Goal: Task Accomplishment & Management: Complete application form

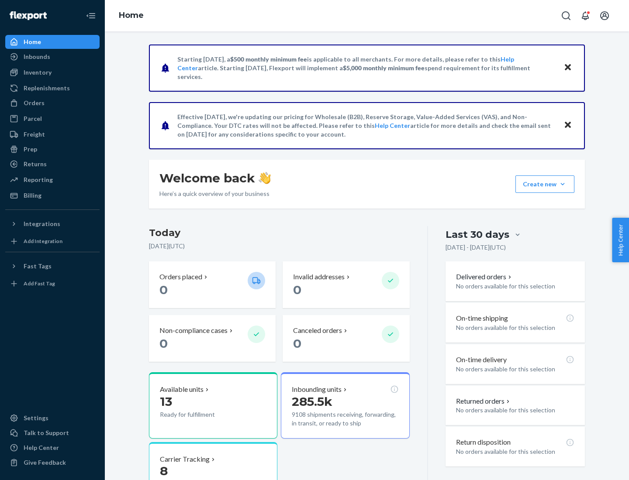
click at [562, 184] on button "Create new Create new inbound Create new order Create new product" at bounding box center [544, 184] width 59 height 17
click at [52, 57] on div "Inbounds" at bounding box center [52, 57] width 93 height 12
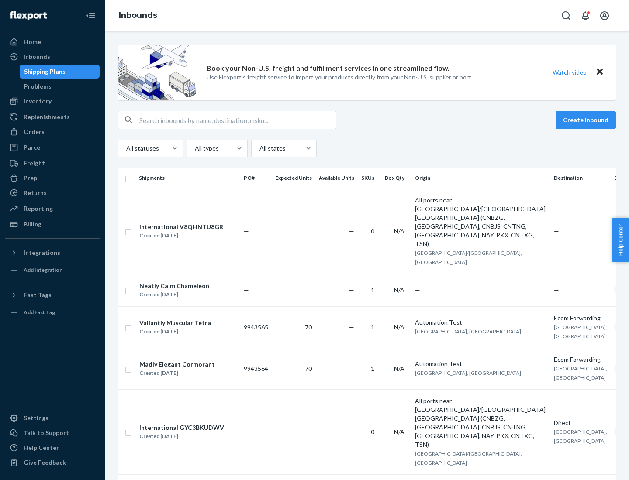
click at [587, 120] on button "Create inbound" at bounding box center [585, 119] width 60 height 17
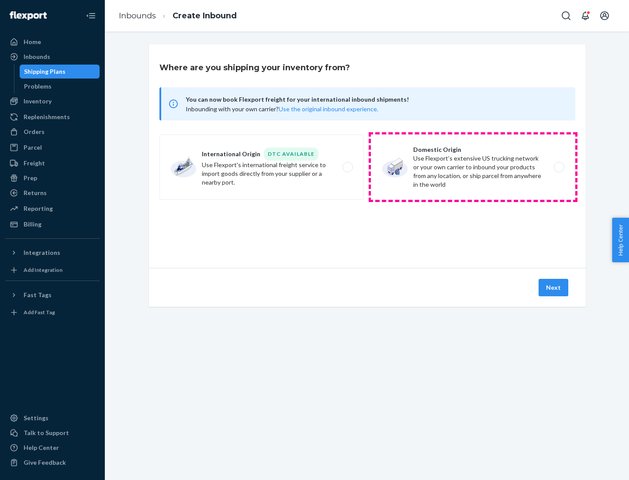
click at [473, 167] on label "Domestic Origin Use Flexport’s extensive US trucking network or your own carrie…" at bounding box center [473, 166] width 204 height 65
click at [558, 167] on input "Domestic Origin Use Flexport’s extensive US trucking network or your own carrie…" at bounding box center [561, 168] width 6 height 6
radio input "true"
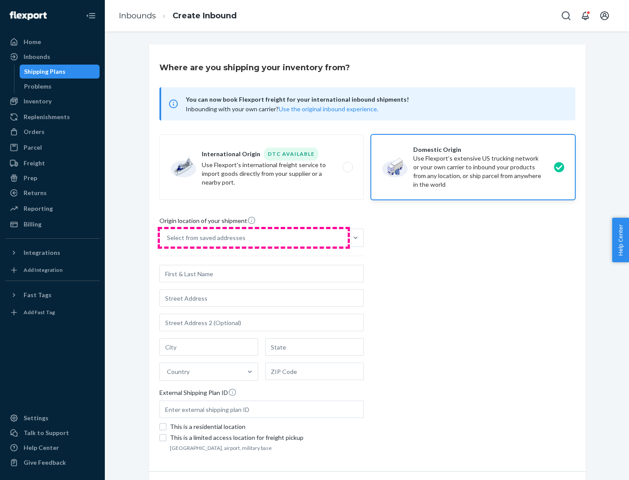
click at [254, 238] on div "Select from saved addresses" at bounding box center [254, 237] width 188 height 17
click at [168, 238] on input "Select from saved addresses" at bounding box center [167, 238] width 1 height 9
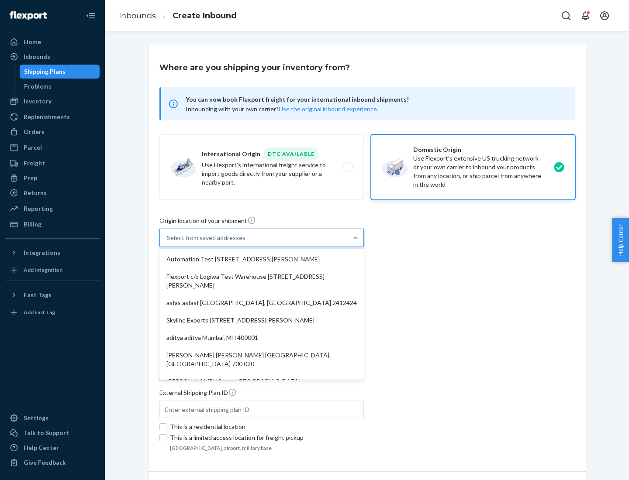
scroll to position [3, 0]
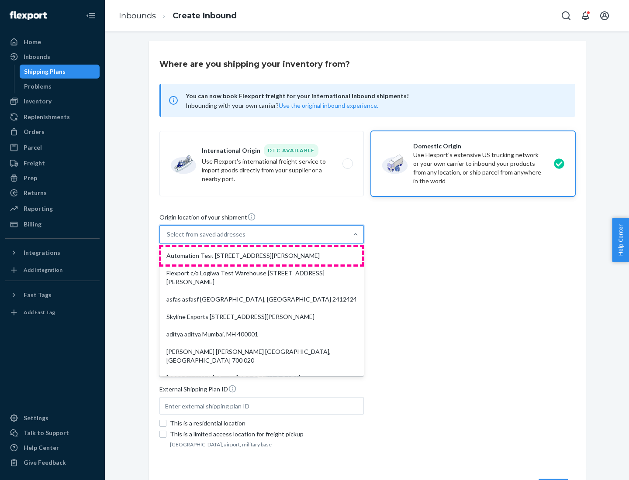
click at [262, 256] on div "Automation Test [STREET_ADDRESS][PERSON_NAME]" at bounding box center [261, 255] width 201 height 17
click at [168, 239] on input "option Automation Test [STREET_ADDRESS][PERSON_NAME]. 9 results available. Use …" at bounding box center [167, 234] width 1 height 9
type input "Automation Test"
type input "9th Floor"
type input "[GEOGRAPHIC_DATA]"
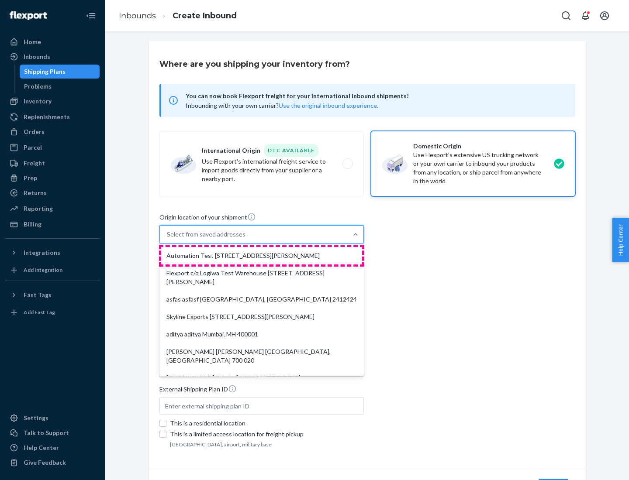
type input "CA"
type input "94104"
type input "[STREET_ADDRESS][PERSON_NAME]"
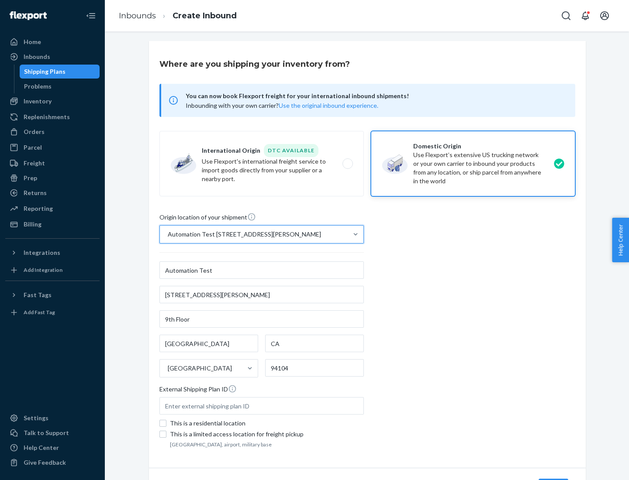
scroll to position [51, 0]
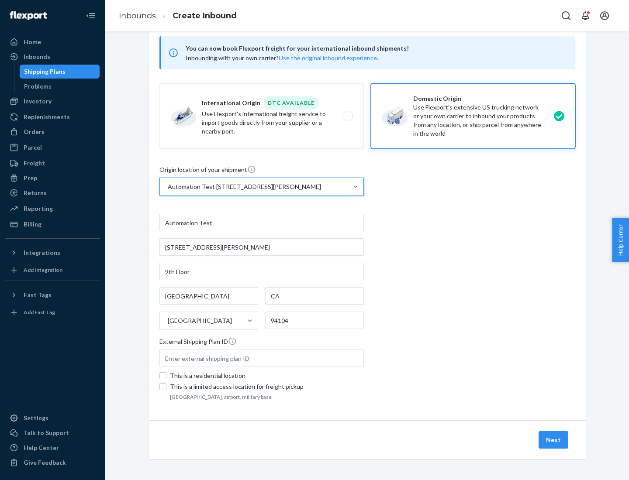
click at [554, 440] on button "Next" at bounding box center [553, 439] width 30 height 17
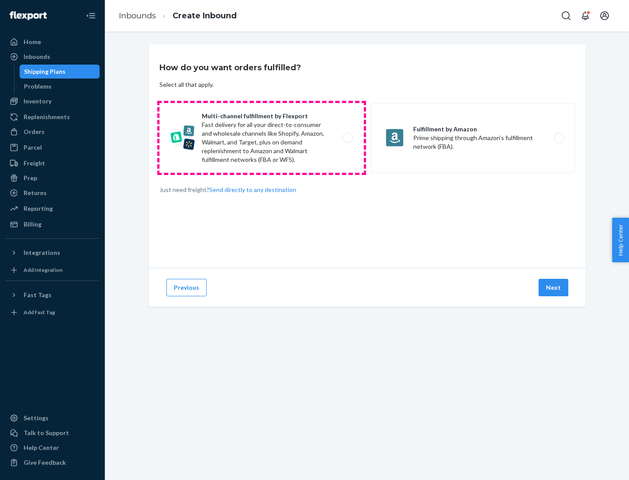
click at [262, 138] on label "Multi-channel fulfillment by Flexport Fast delivery for all your direct-to-cons…" at bounding box center [261, 138] width 204 height 70
click at [347, 138] on input "Multi-channel fulfillment by Flexport Fast delivery for all your direct-to-cons…" at bounding box center [350, 138] width 6 height 6
radio input "true"
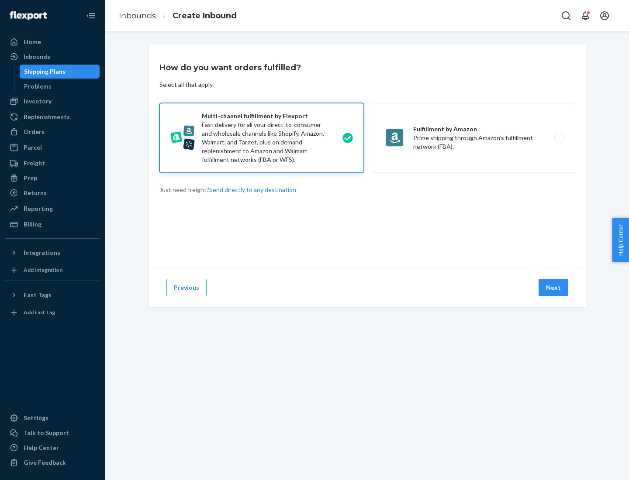
click at [554, 288] on button "Next" at bounding box center [553, 287] width 30 height 17
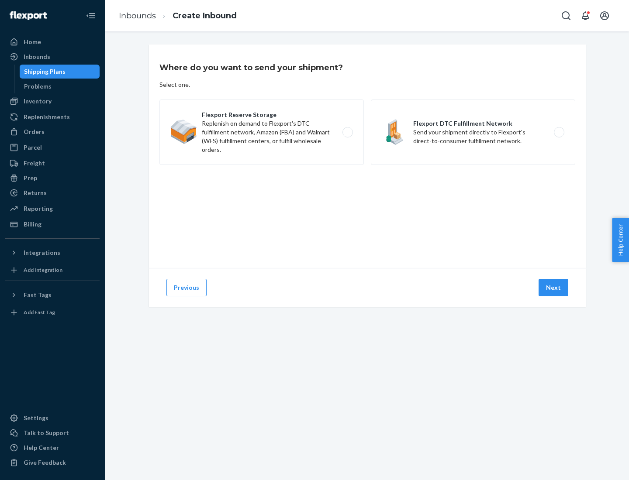
click at [473, 132] on label "Flexport DTC Fulfillment Network Send your shipment directly to Flexport's dire…" at bounding box center [473, 132] width 204 height 65
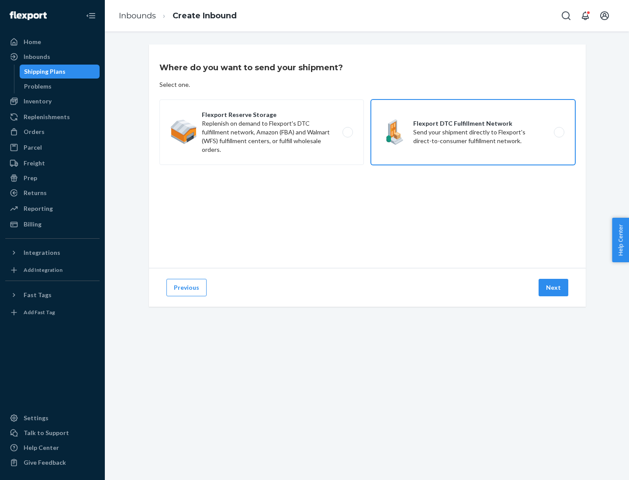
click at [558, 132] on input "Flexport DTC Fulfillment Network Send your shipment directly to Flexport's dire…" at bounding box center [561, 133] width 6 height 6
radio input "true"
click at [554, 288] on button "Next" at bounding box center [553, 287] width 30 height 17
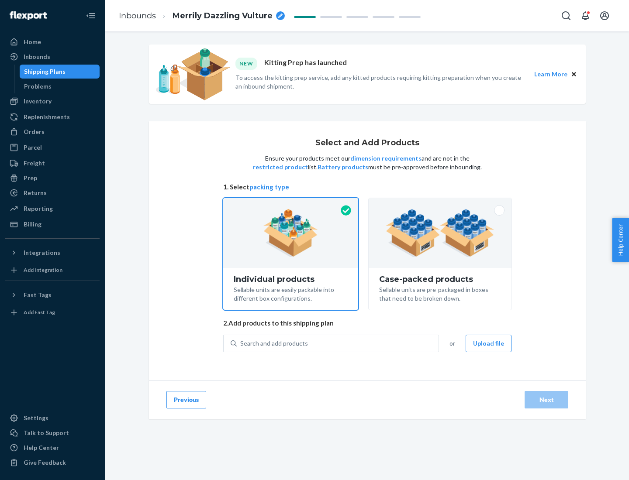
click at [440, 233] on img at bounding box center [440, 233] width 109 height 48
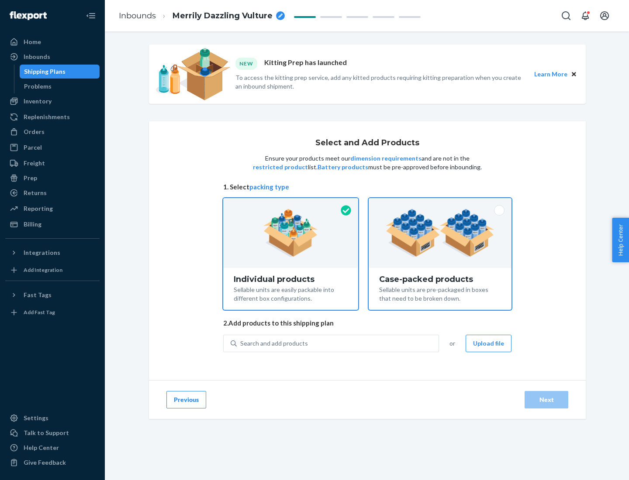
click at [440, 204] on input "Case-packed products Sellable units are pre-packaged in boxes that need to be b…" at bounding box center [440, 201] width 6 height 6
radio input "true"
radio input "false"
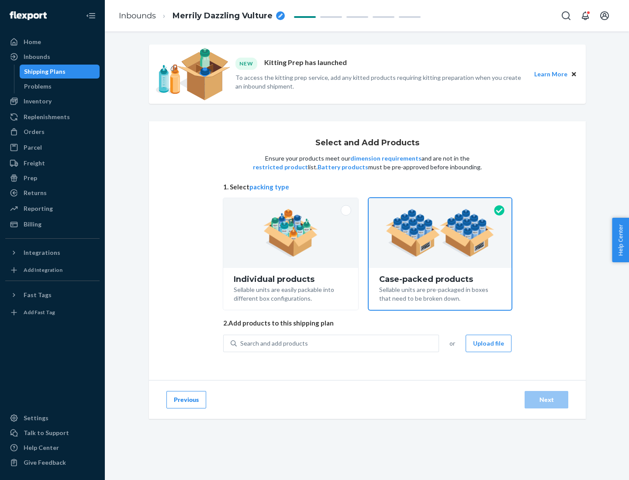
click at [338, 343] on div "Search and add products" at bounding box center [338, 344] width 202 height 16
click at [241, 343] on input "Search and add products" at bounding box center [240, 343] width 1 height 9
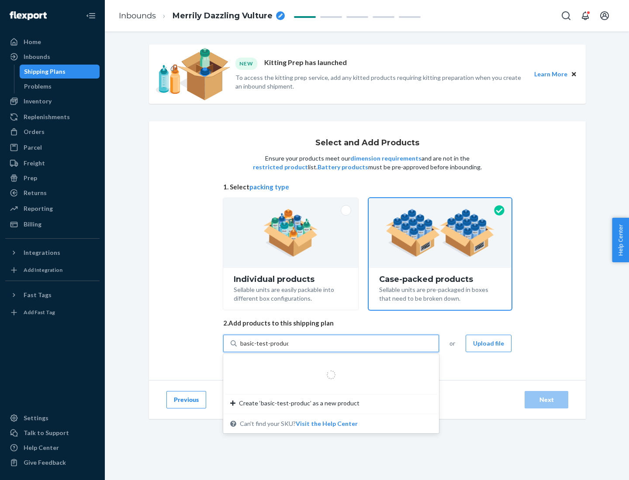
type input "basic-test-product-1"
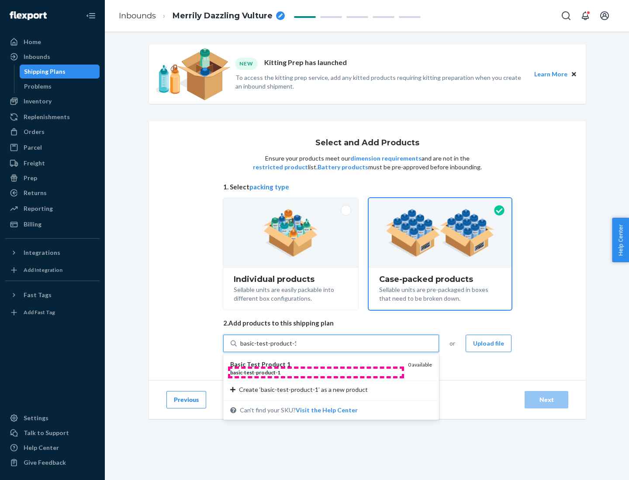
click at [316, 372] on div "basic - test - product - 1" at bounding box center [315, 372] width 171 height 7
click at [296, 348] on input "basic-test-product-1" at bounding box center [268, 343] width 56 height 9
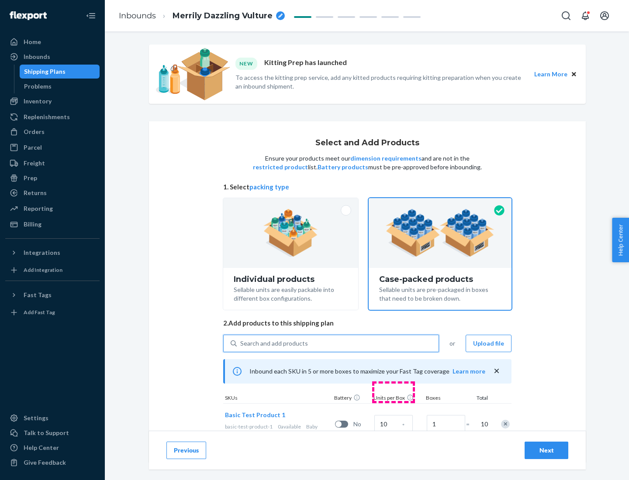
scroll to position [31, 0]
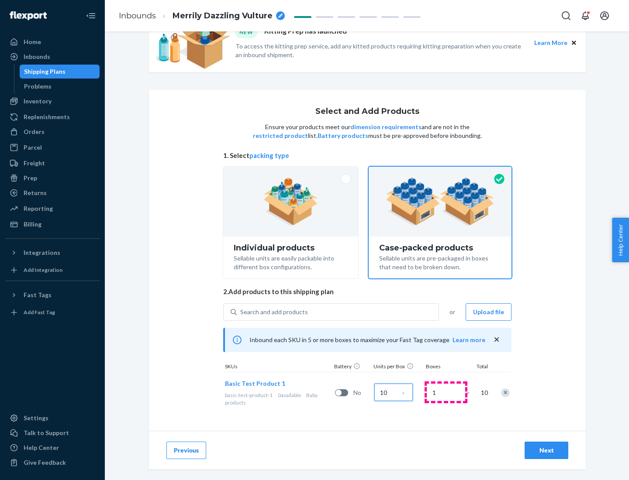
type input "10"
type input "7"
click at [546, 451] on div "Next" at bounding box center [546, 450] width 29 height 9
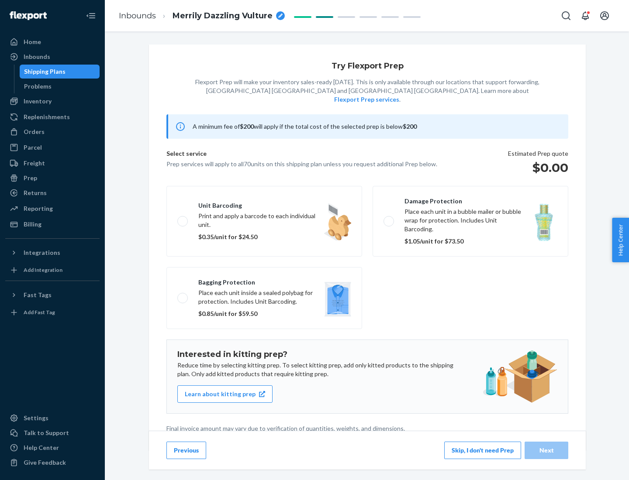
scroll to position [2, 0]
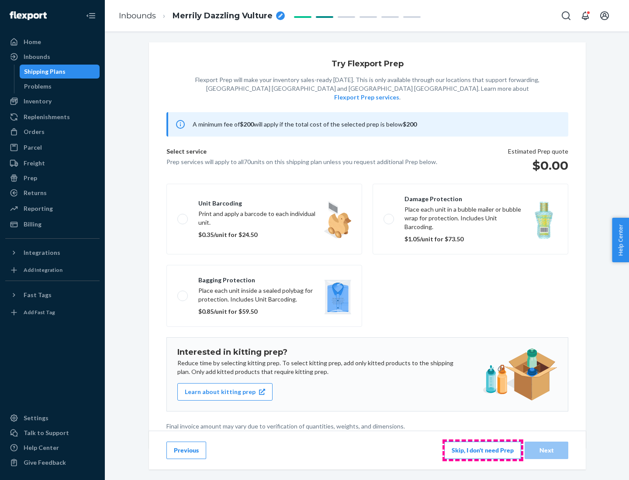
click at [483, 450] on button "Skip, I don't need Prep" at bounding box center [482, 450] width 77 height 17
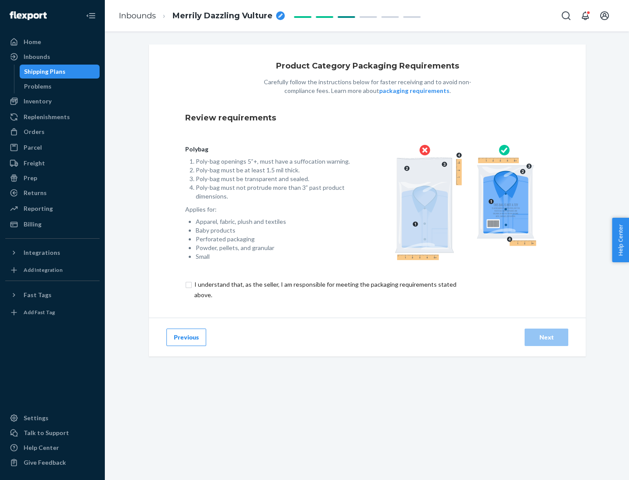
click at [324, 290] on input "checkbox" at bounding box center [330, 289] width 290 height 21
checkbox input "true"
click at [546, 337] on div "Next" at bounding box center [546, 337] width 29 height 9
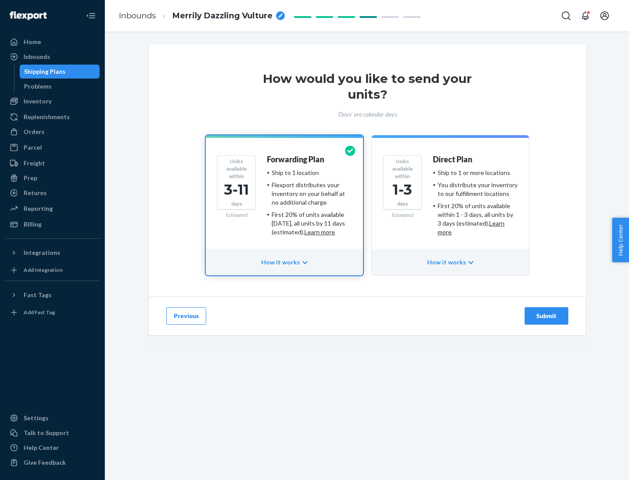
click at [450, 199] on ul "Ship to 1 or more locations You distribute your inventory to our fulfillment lo…" at bounding box center [475, 203] width 85 height 68
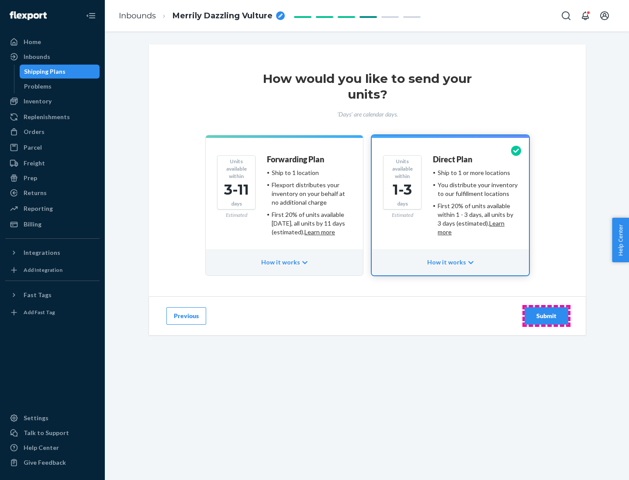
click at [546, 316] on div "Submit" at bounding box center [546, 316] width 29 height 9
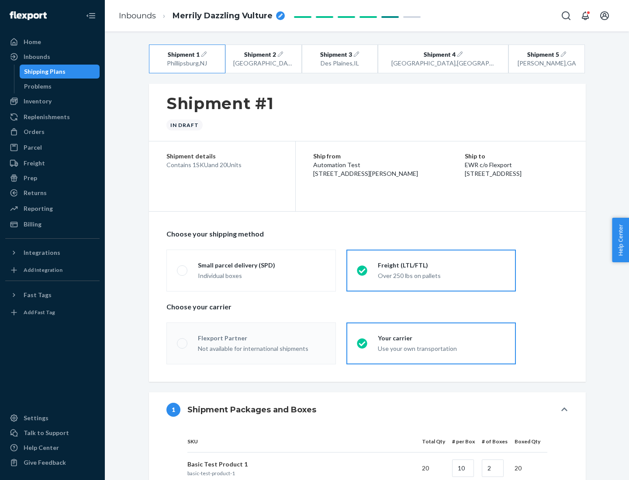
radio input "true"
radio input "false"
radio input "true"
radio input "false"
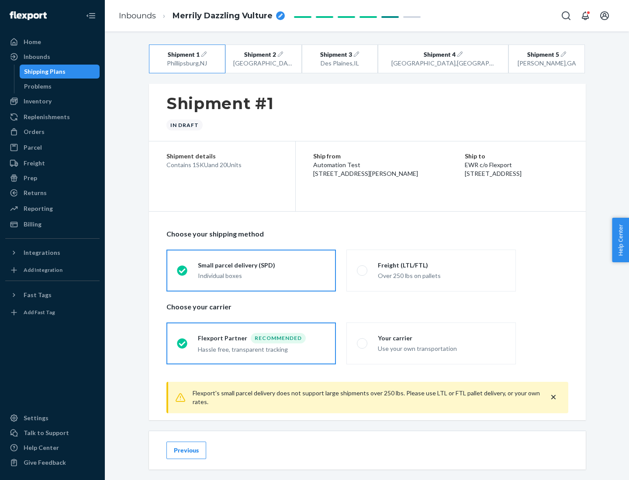
scroll to position [10, 0]
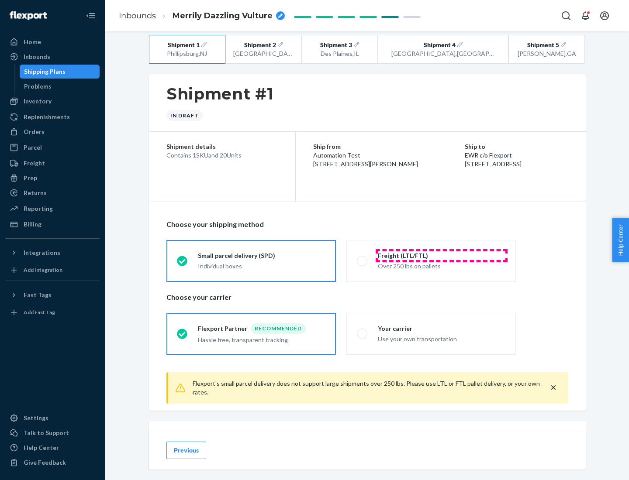
click at [441, 255] on div "Freight (LTL/FTL)" at bounding box center [442, 256] width 128 height 9
click at [362, 258] on input "Freight (LTL/FTL) Over 250 lbs on pallets" at bounding box center [360, 261] width 6 height 6
radio input "true"
radio input "false"
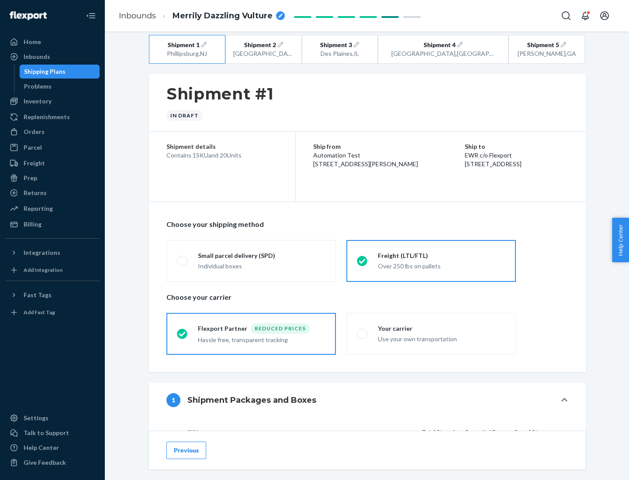
scroll to position [83, 0]
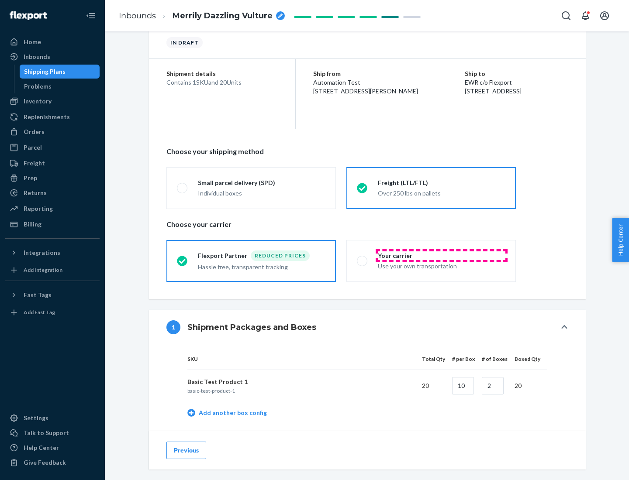
click at [441, 255] on div "Your carrier" at bounding box center [442, 256] width 128 height 9
click at [362, 258] on input "Your carrier Use your own transportation" at bounding box center [360, 261] width 6 height 6
radio input "true"
radio input "false"
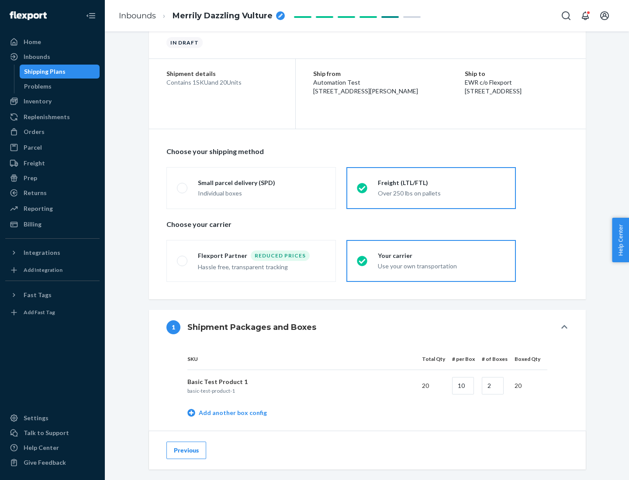
scroll to position [276, 0]
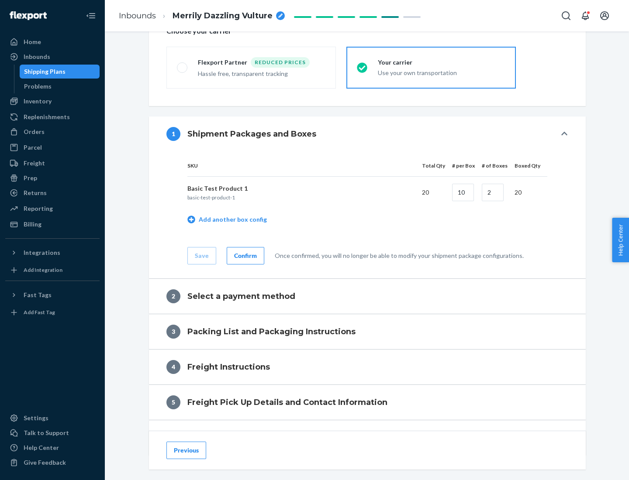
click at [244, 255] on div "Confirm" at bounding box center [245, 256] width 23 height 9
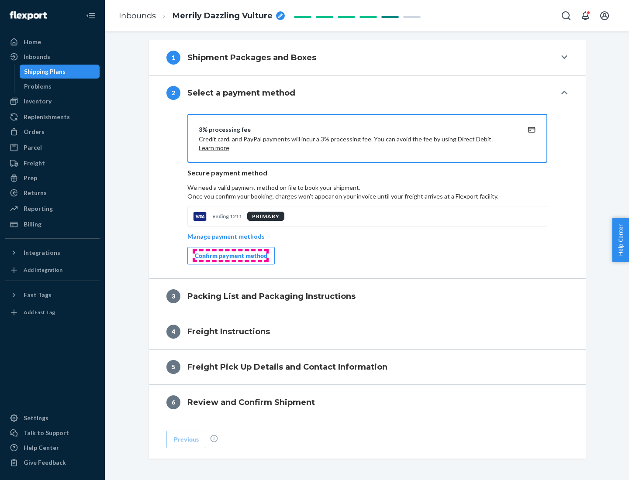
click at [230, 256] on div "Confirm payment method" at bounding box center [231, 256] width 72 height 9
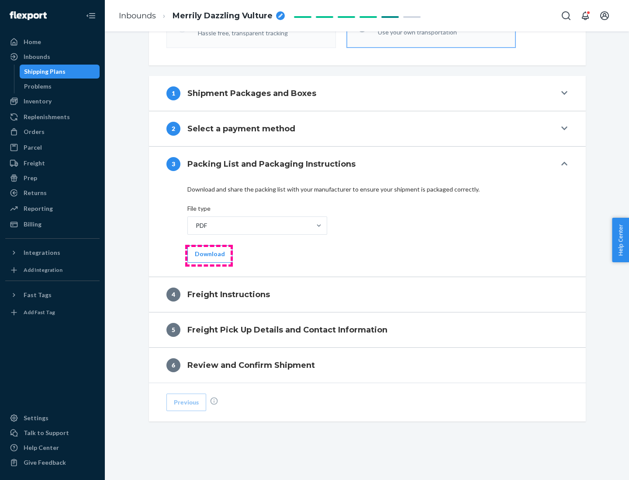
scroll to position [315, 0]
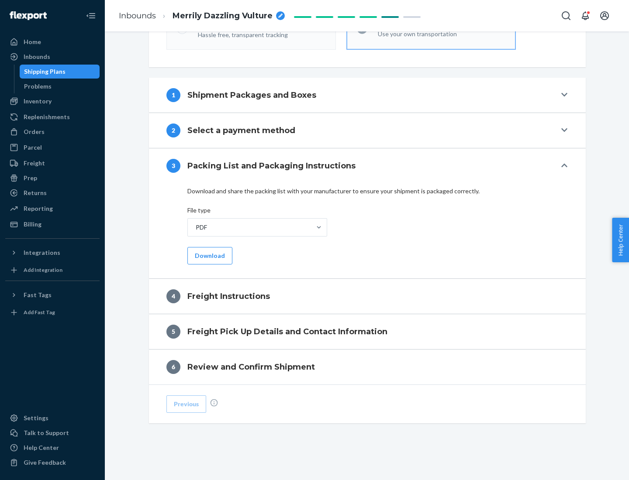
click at [209, 255] on button "Download" at bounding box center [209, 255] width 45 height 17
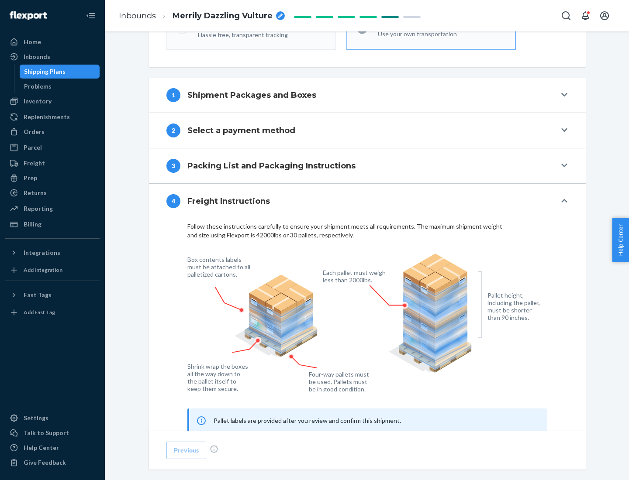
scroll to position [528, 0]
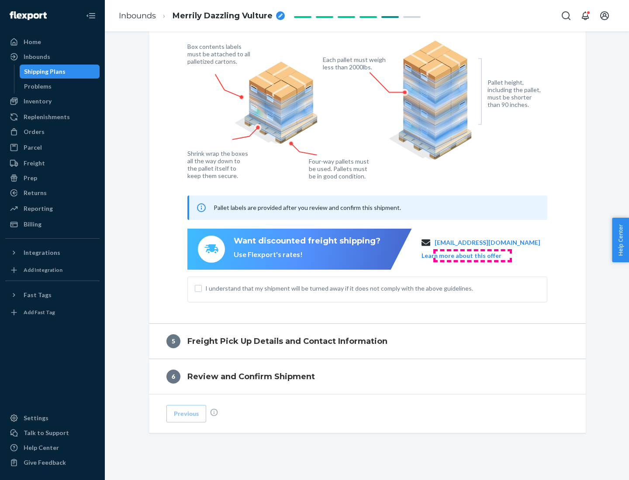
click at [472, 255] on button "Learn more about this offer" at bounding box center [461, 256] width 80 height 9
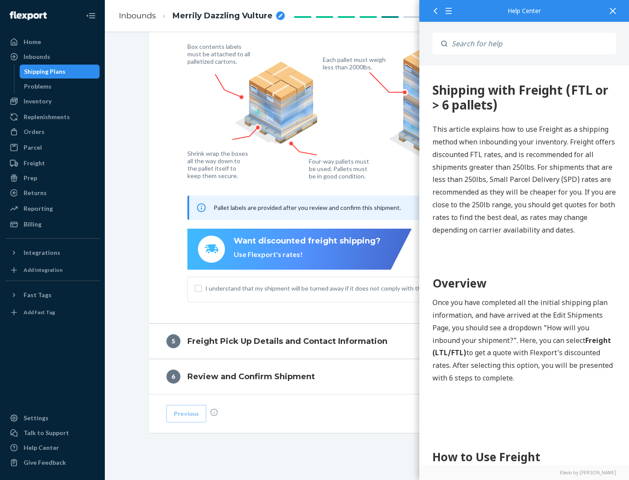
scroll to position [0, 0]
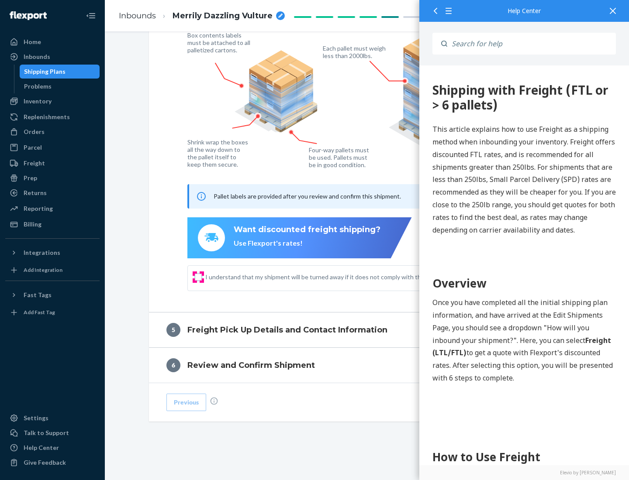
click at [198, 277] on input "I understand that my shipment will be turned away if it does not comply with th…" at bounding box center [198, 277] width 7 height 7
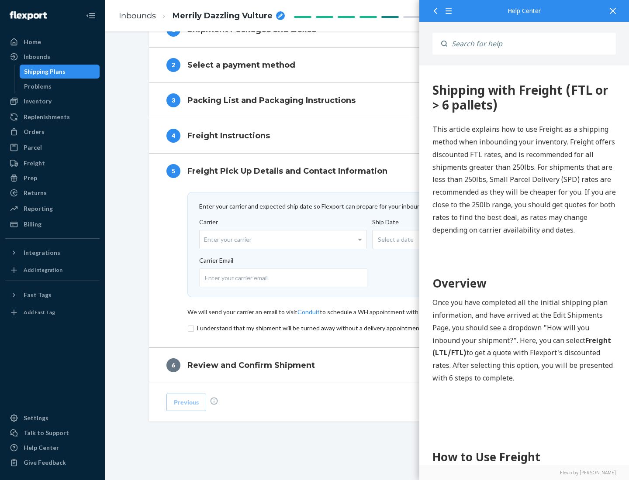
scroll to position [380, 0]
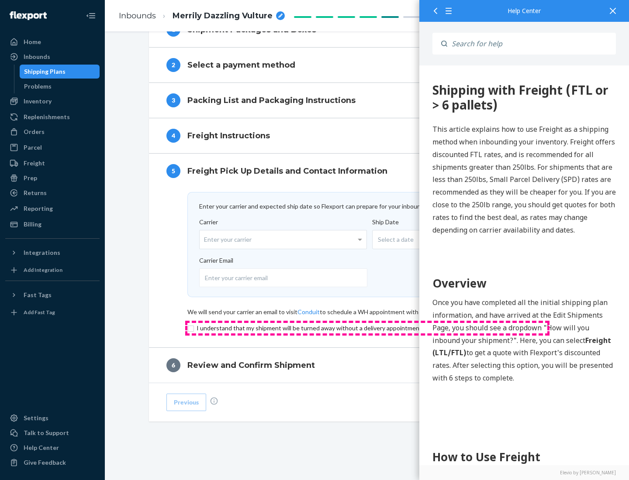
click at [367, 328] on input "checkbox" at bounding box center [367, 328] width 360 height 10
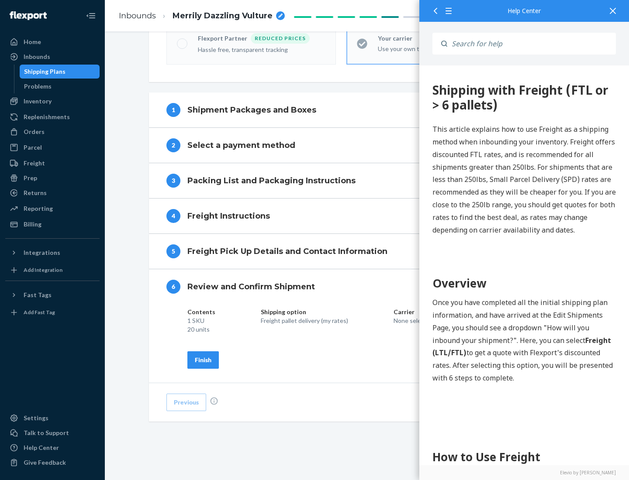
scroll to position [300, 0]
click at [203, 360] on div "Finish" at bounding box center [203, 360] width 17 height 9
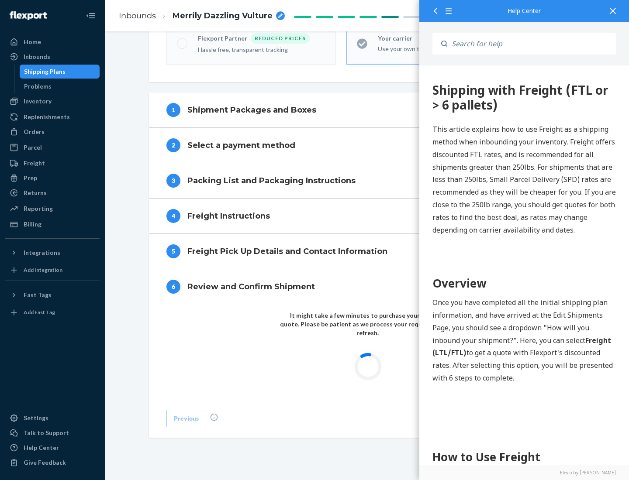
scroll to position [256, 0]
